Goal: Find specific page/section: Find specific page/section

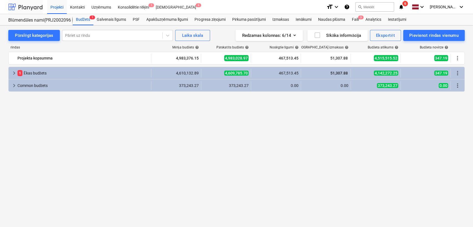
drag, startPoint x: 0, startPoint y: 0, endPoint x: 27, endPoint y: 8, distance: 27.7
click at [27, 8] on div at bounding box center [25, 7] width 34 height 14
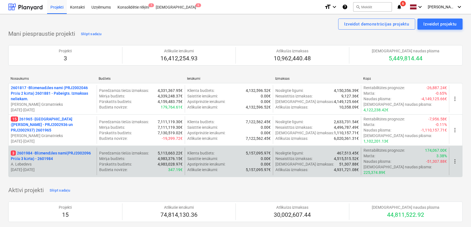
click at [60, 150] on p "3 2601984 - Blūmendāles nami(PRJ2002096 Prūšu 3 kārta) - 2601984" at bounding box center [53, 155] width 84 height 11
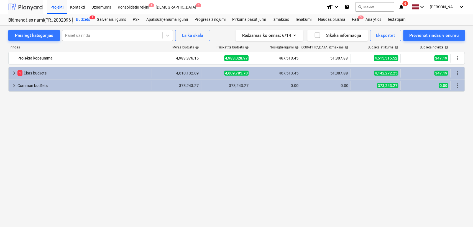
click at [34, 4] on div at bounding box center [25, 7] width 34 height 14
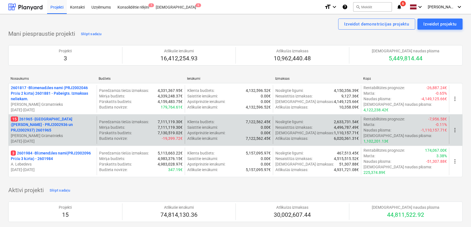
click at [60, 120] on p "15 261965 - [GEOGRAPHIC_DATA] ([PERSON_NAME] - PRJ2002936 un PRJ2002937) 2601965" at bounding box center [53, 124] width 84 height 17
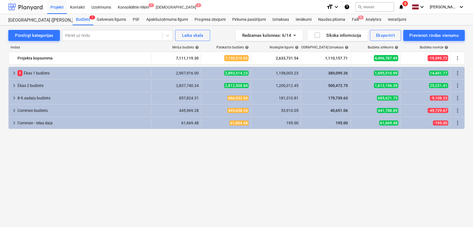
click at [27, 8] on div at bounding box center [25, 7] width 34 height 14
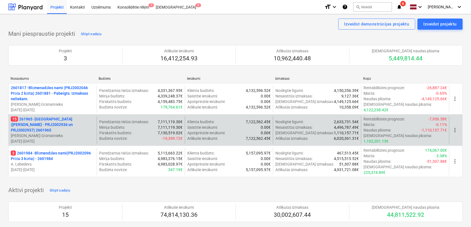
click at [53, 125] on p "15 261965 - [GEOGRAPHIC_DATA] ([PERSON_NAME] - PRJ2002936 un PRJ2002937) 2601965" at bounding box center [53, 124] width 84 height 17
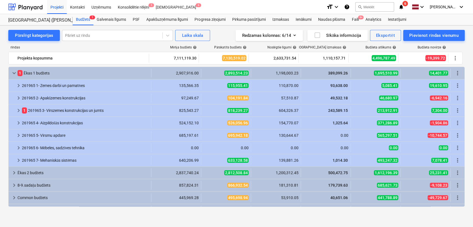
scroll to position [10, 0]
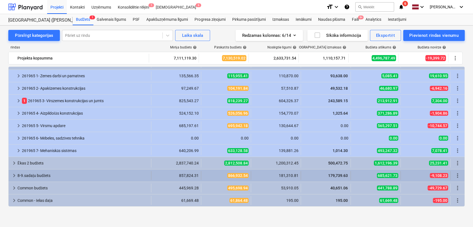
click at [11, 174] on span "keyboard_arrow_right" at bounding box center [14, 175] width 7 height 7
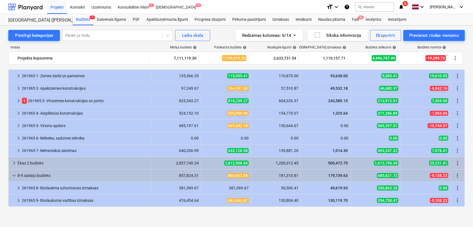
scroll to position [35, 0]
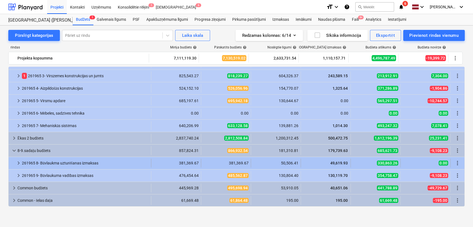
click at [15, 164] on div at bounding box center [13, 163] width 4 height 9
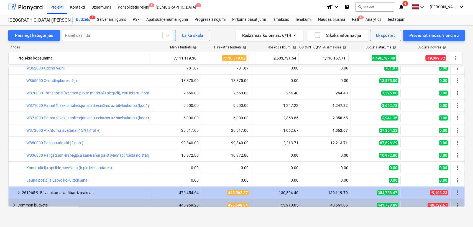
scroll to position [421, 0]
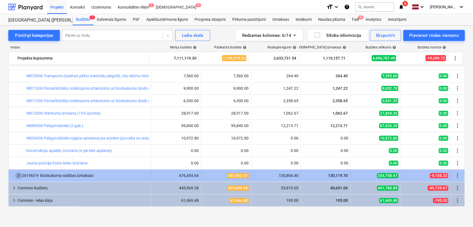
click at [20, 175] on span "keyboard_arrow_right" at bounding box center [18, 175] width 7 height 7
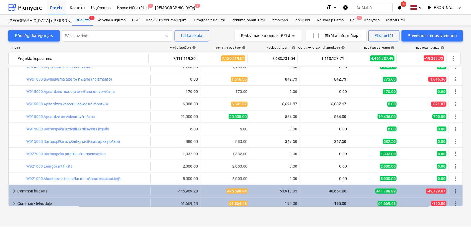
scroll to position [670, 0]
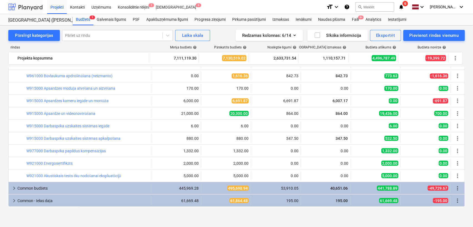
click at [22, 7] on div at bounding box center [25, 7] width 34 height 14
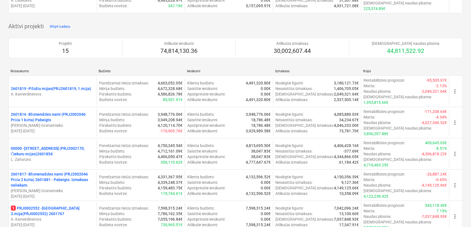
scroll to position [82, 0]
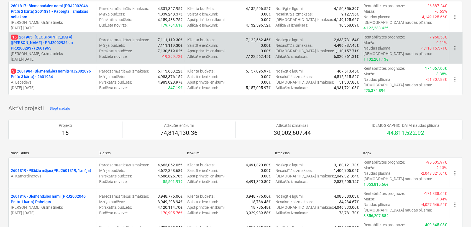
click at [64, 41] on p "15 261965 - [GEOGRAPHIC_DATA] ([PERSON_NAME] - PRJ2002936 un PRJ2002937) 2601965" at bounding box center [53, 42] width 84 height 17
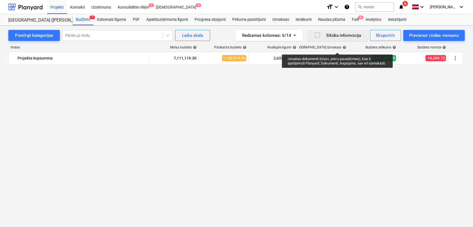
scroll to position [670, 0]
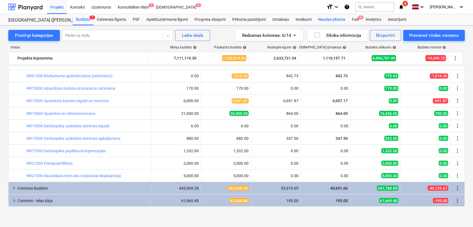
click at [338, 20] on div "Naudas plūsma" at bounding box center [331, 19] width 34 height 11
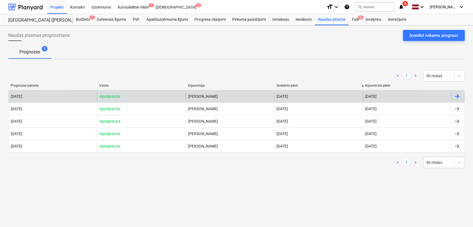
click at [456, 97] on div at bounding box center [456, 96] width 7 height 7
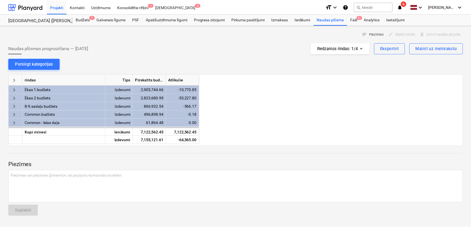
scroll to position [0, 277]
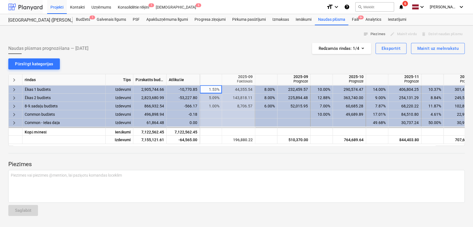
click at [21, 10] on div at bounding box center [25, 7] width 34 height 14
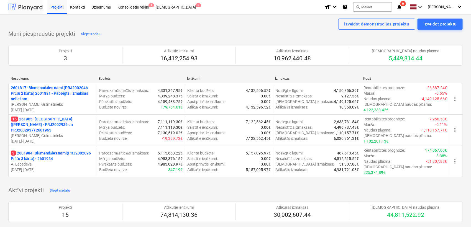
click at [38, 8] on div at bounding box center [25, 7] width 34 height 14
